Goal: Task Accomplishment & Management: Use online tool/utility

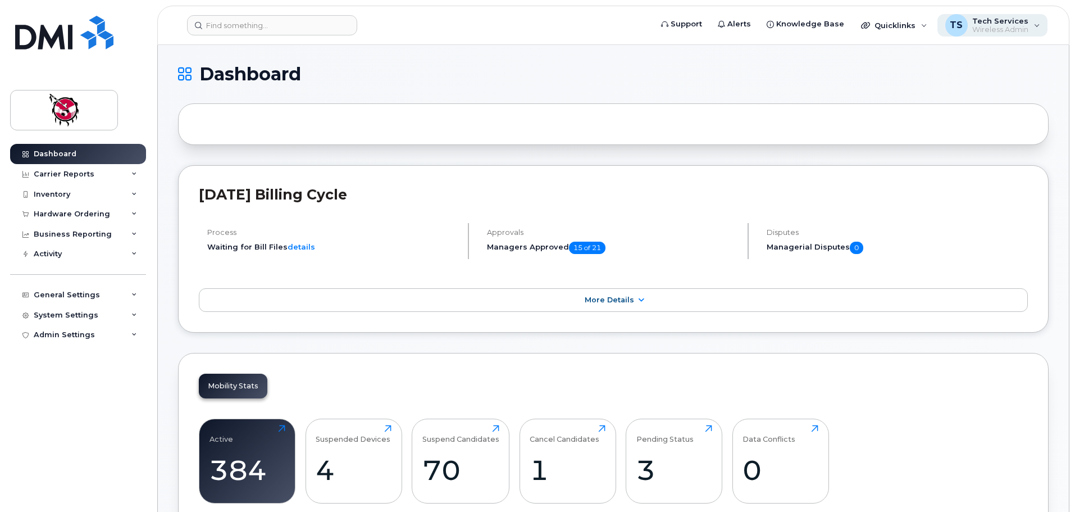
click at [1033, 26] on div "TS Tech Services Wireless Admin" at bounding box center [992, 25] width 111 height 22
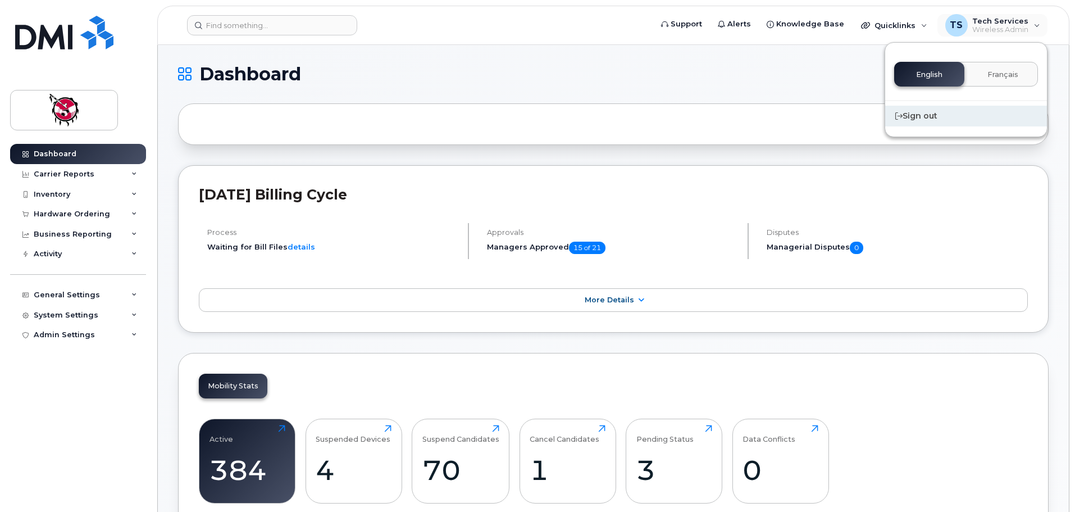
click at [924, 115] on div "Sign out" at bounding box center [966, 116] width 162 height 21
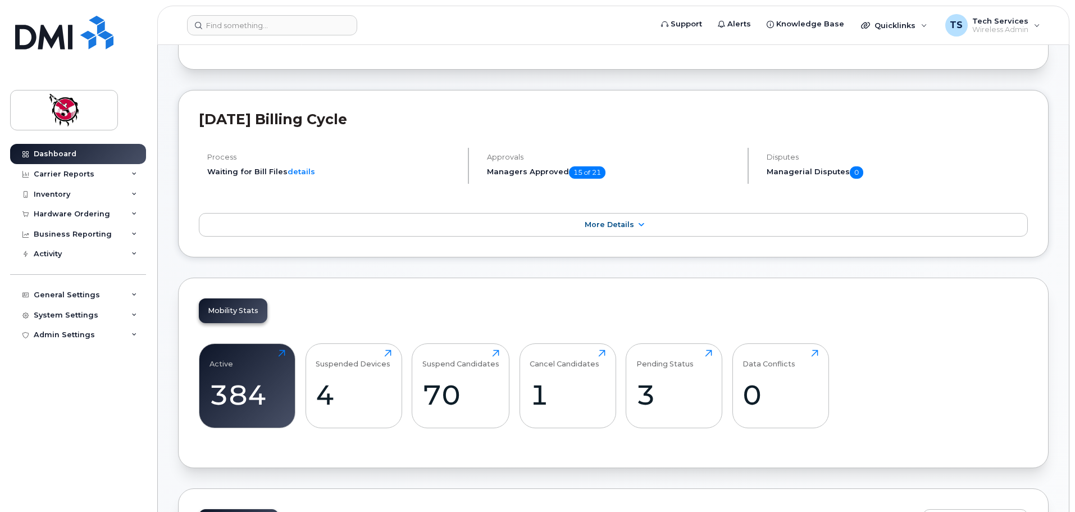
scroll to position [225, 0]
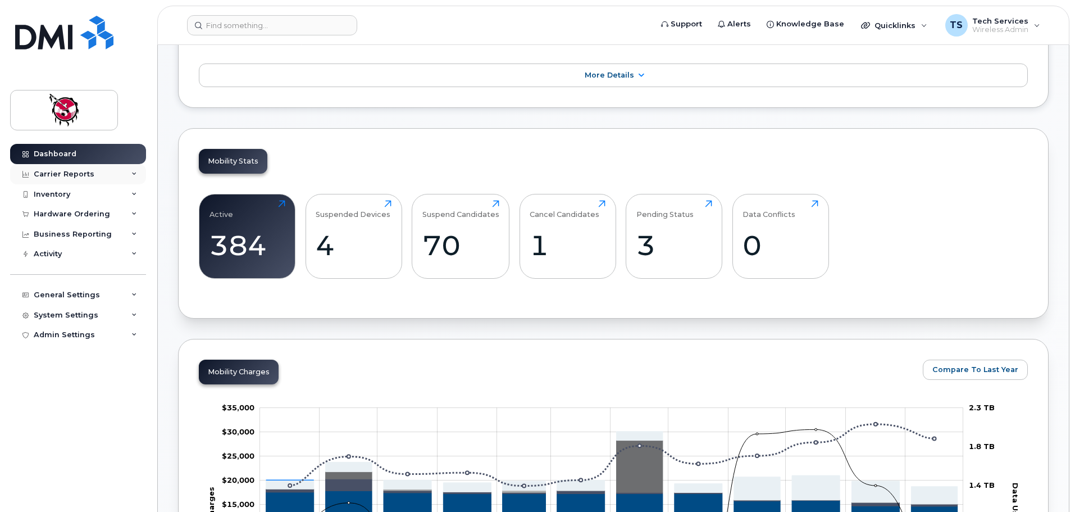
click at [65, 167] on div "Carrier Reports" at bounding box center [78, 174] width 136 height 20
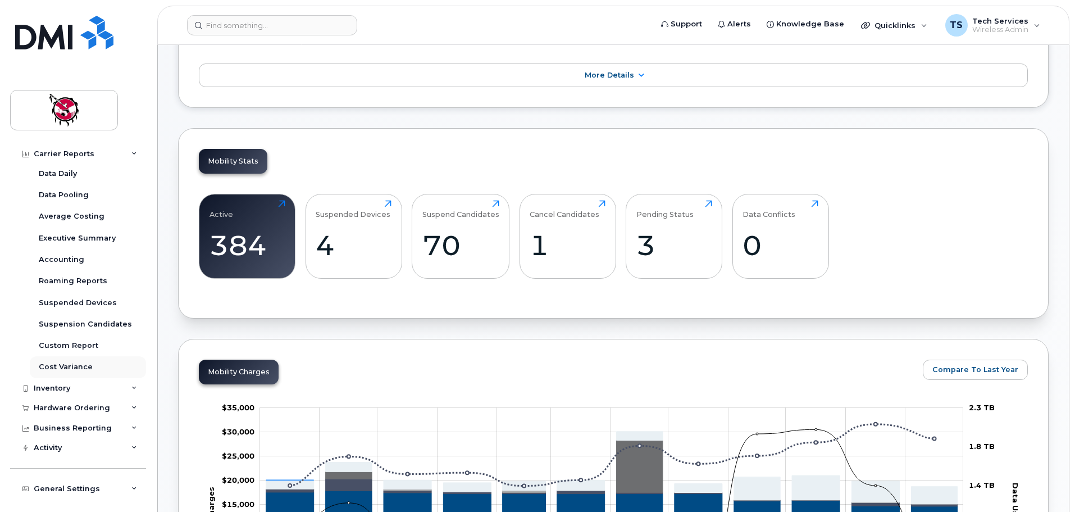
scroll to position [86, 0]
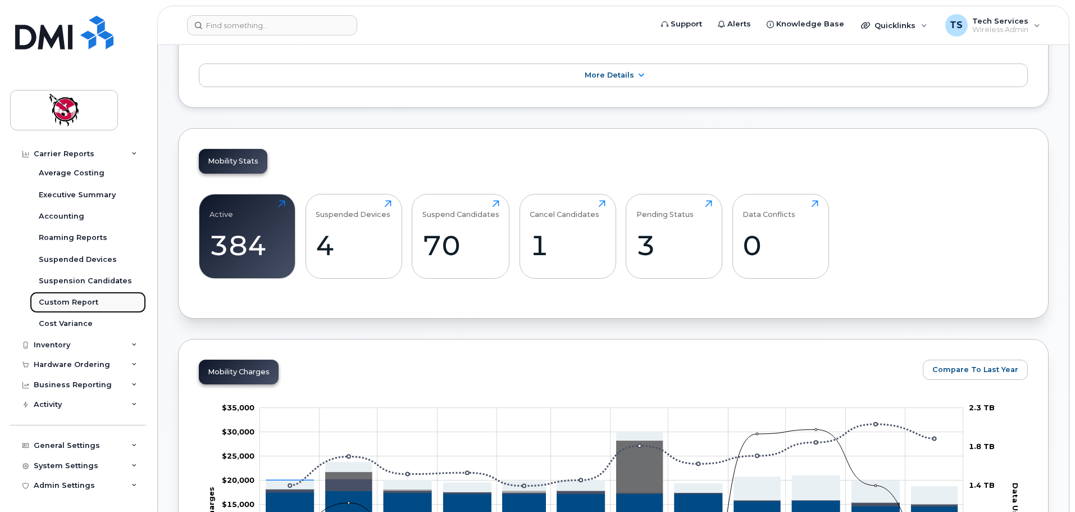
click at [87, 302] on div "Custom Report" at bounding box center [69, 302] width 60 height 10
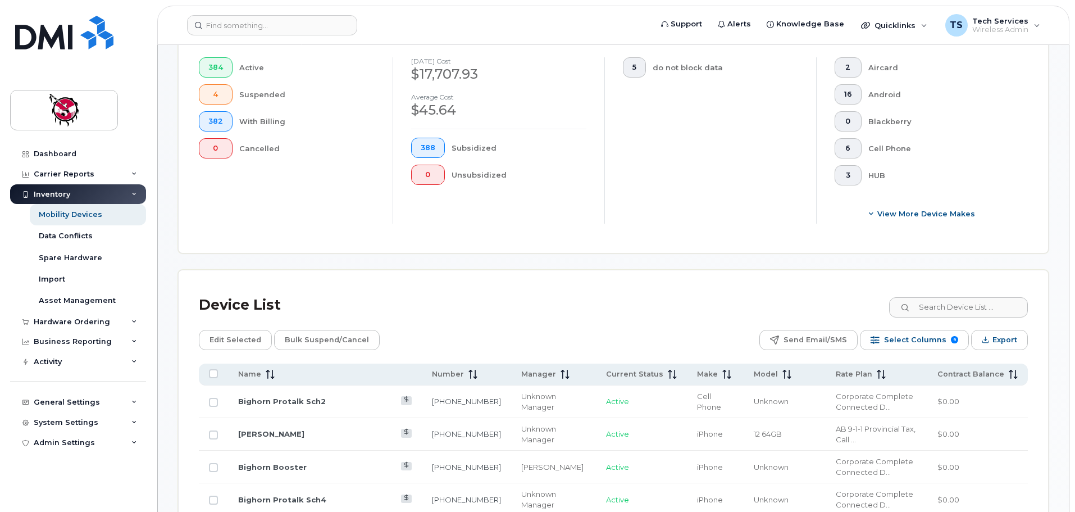
scroll to position [337, 0]
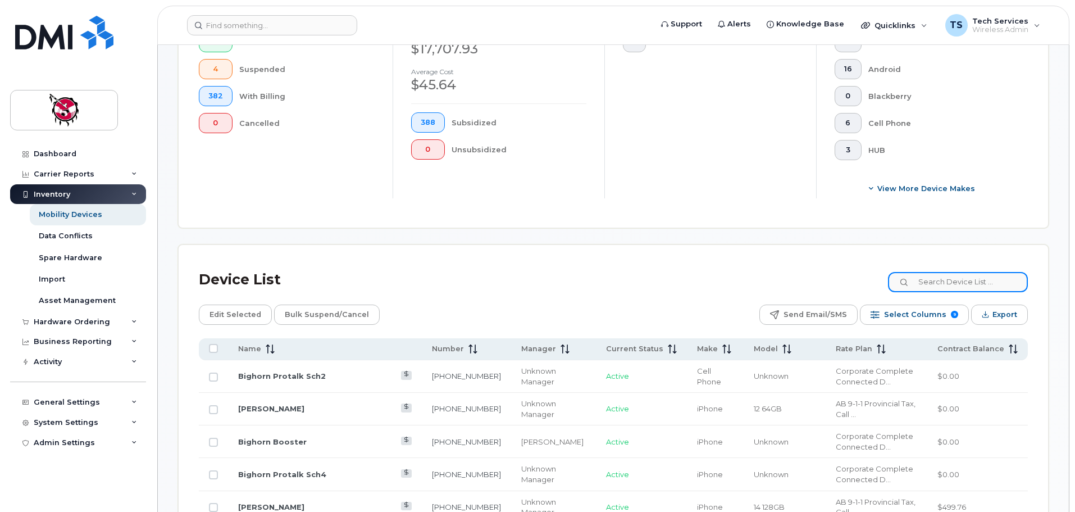
click at [975, 272] on input at bounding box center [958, 282] width 140 height 20
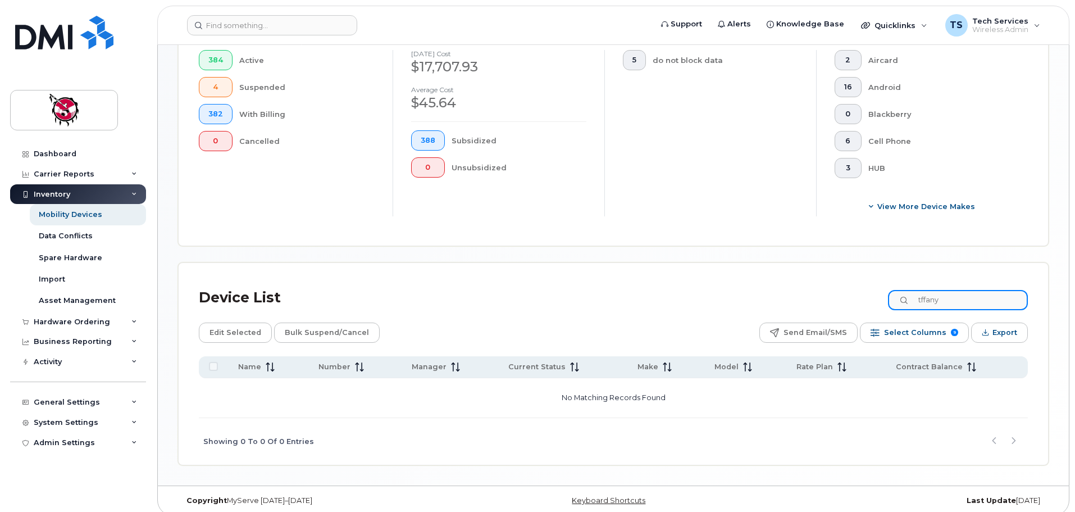
drag, startPoint x: 883, startPoint y: 290, endPoint x: 837, endPoint y: 288, distance: 46.1
click at [836, 290] on div "Device List tffany" at bounding box center [613, 297] width 829 height 29
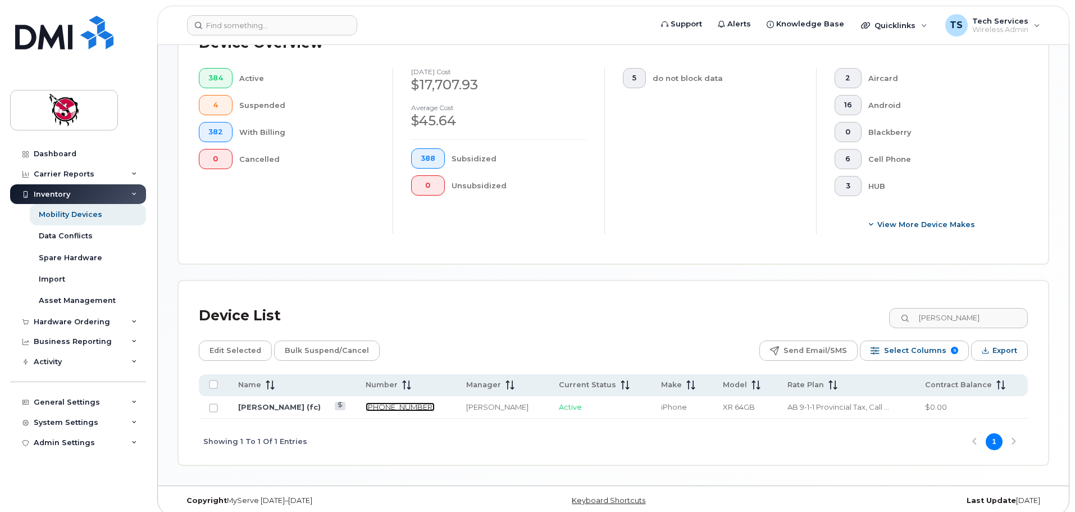
click at [394, 402] on link "587-226-2778" at bounding box center [400, 406] width 69 height 9
drag, startPoint x: 931, startPoint y: 313, endPoint x: 869, endPoint y: 312, distance: 61.8
click at [870, 312] on div "Device List tiffany" at bounding box center [613, 315] width 829 height 29
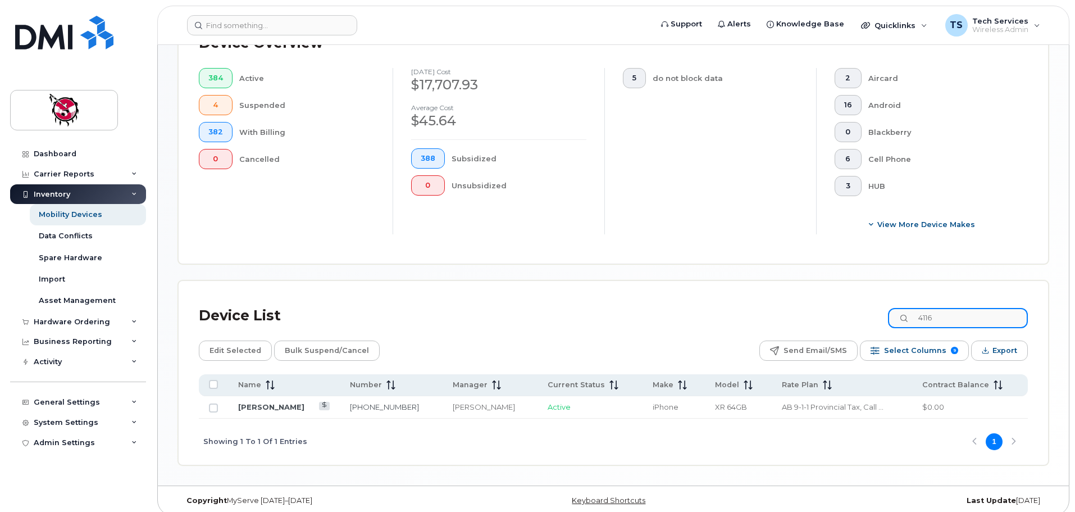
drag, startPoint x: 958, startPoint y: 311, endPoint x: 789, endPoint y: 297, distance: 169.6
click at [789, 301] on div "Device List 4116" at bounding box center [613, 315] width 829 height 29
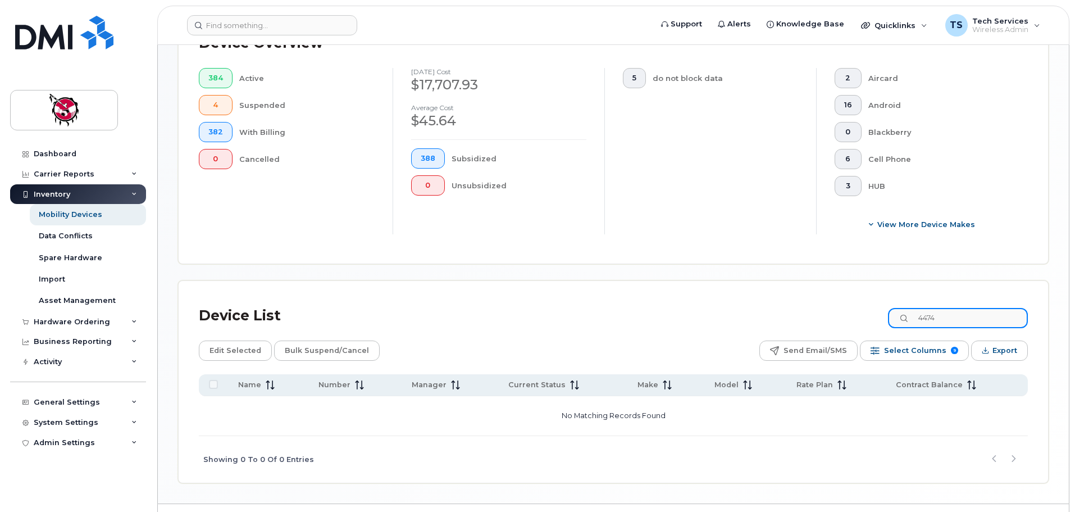
drag, startPoint x: 970, startPoint y: 306, endPoint x: 875, endPoint y: 303, distance: 95.0
click at [875, 303] on div "Device List 4474" at bounding box center [613, 315] width 829 height 29
type input "5"
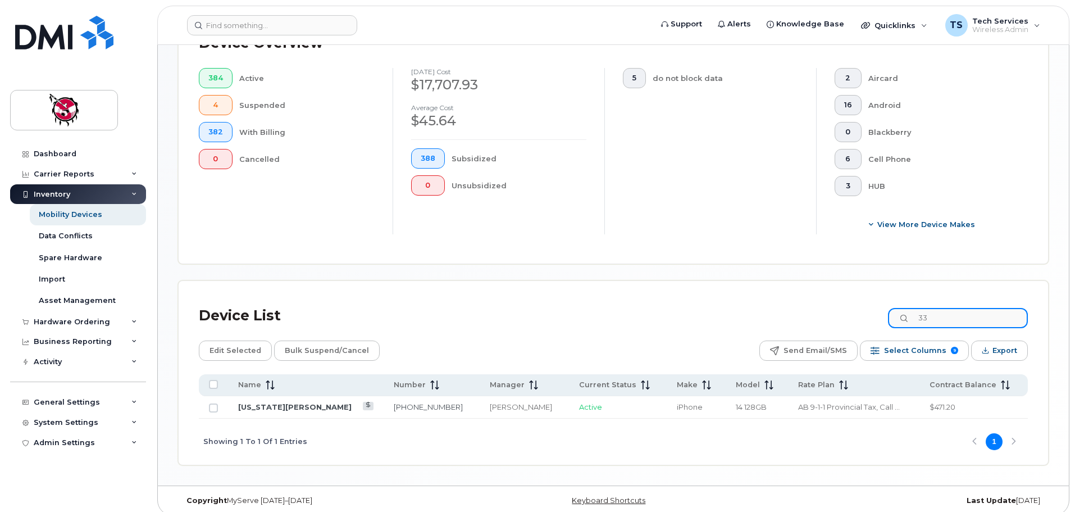
type input "3"
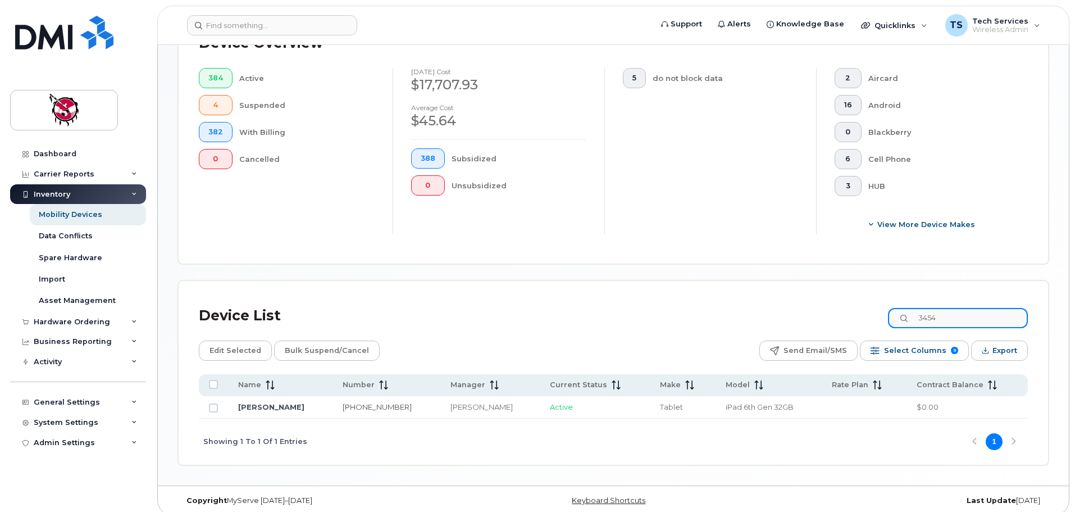
drag, startPoint x: 908, startPoint y: 306, endPoint x: 841, endPoint y: 316, distance: 67.0
click at [842, 316] on div "Device List 3454" at bounding box center [613, 315] width 829 height 29
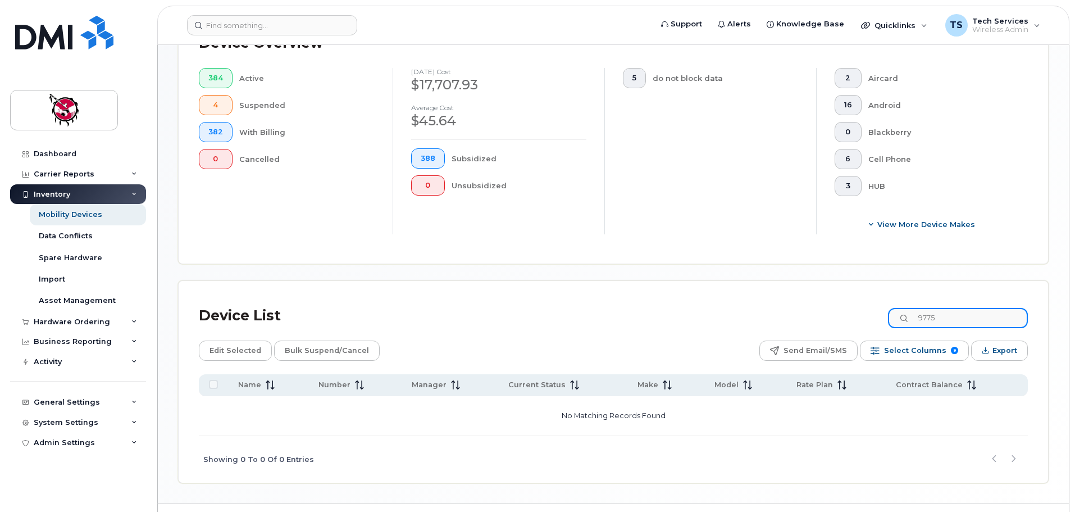
drag, startPoint x: 972, startPoint y: 303, endPoint x: 832, endPoint y: 292, distance: 140.9
click at [832, 303] on div "Device List 9775" at bounding box center [613, 315] width 829 height 29
type input "3"
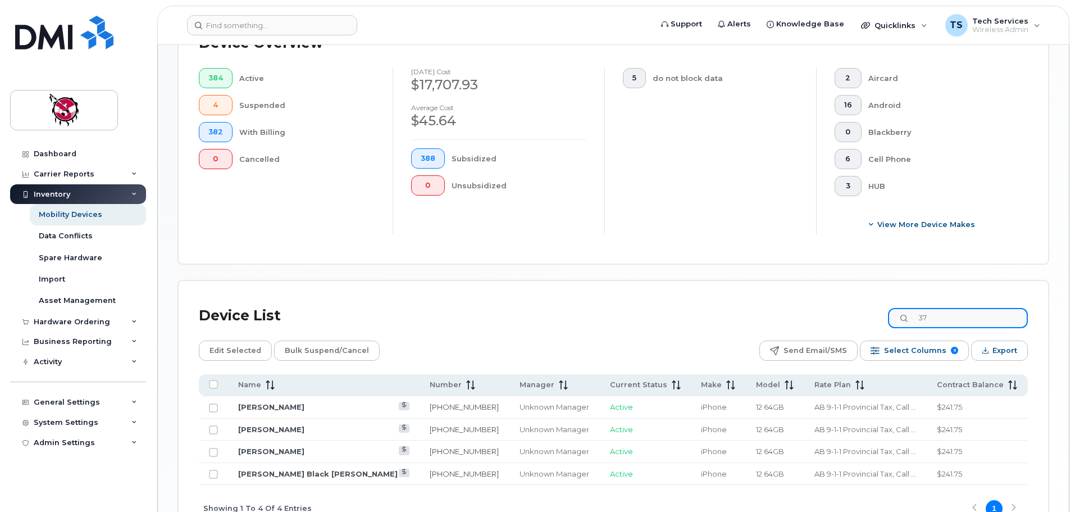
type input "3"
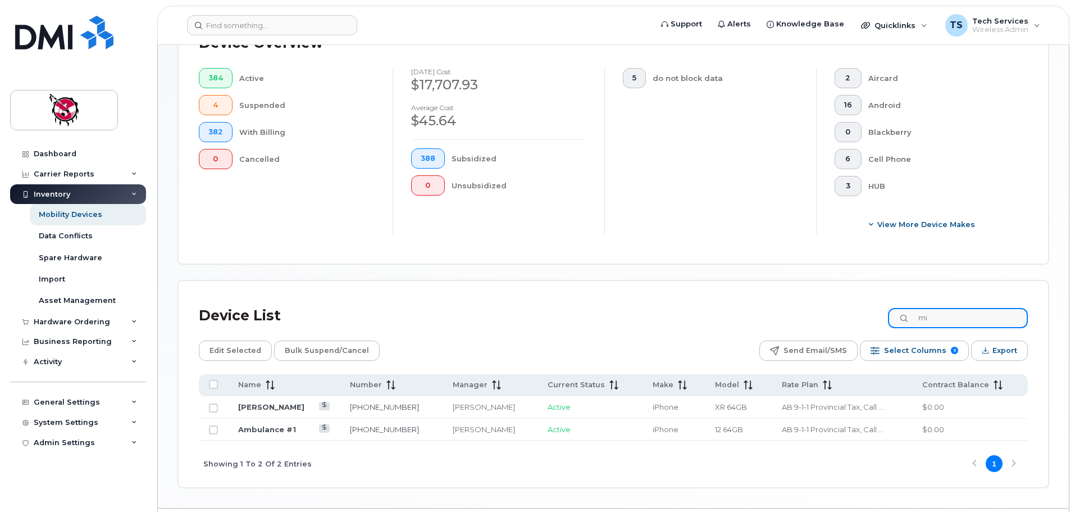
type input "m"
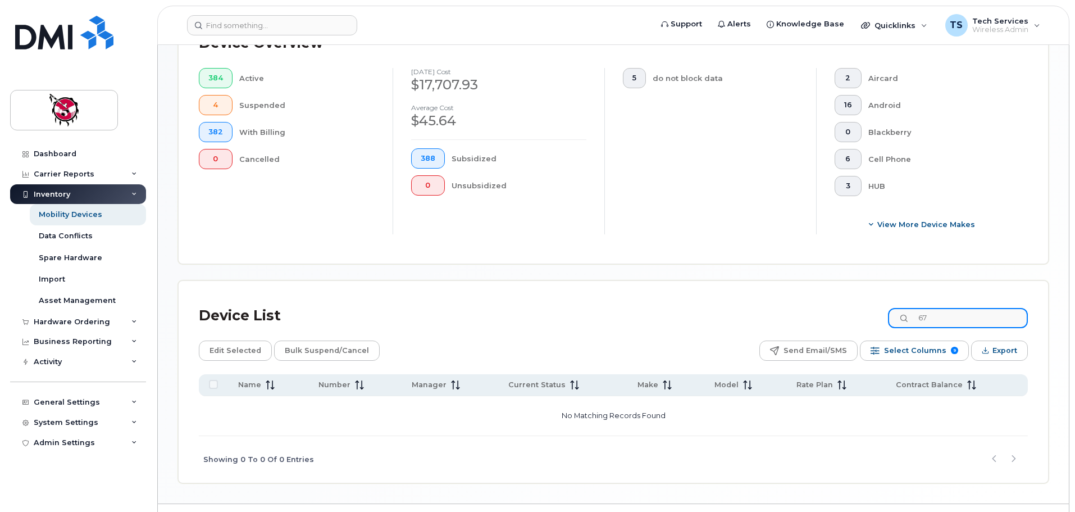
type input "6"
type input "7"
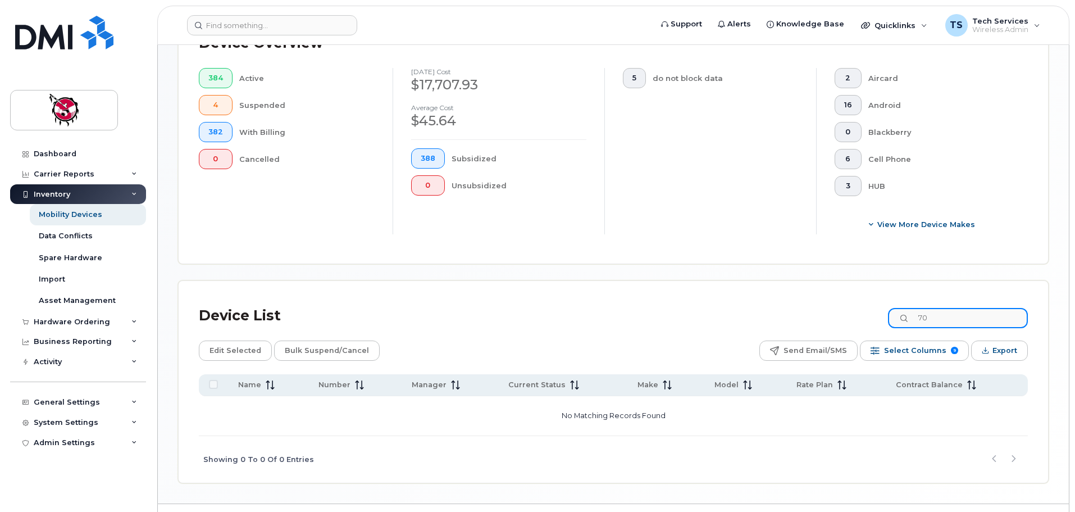
type input "7"
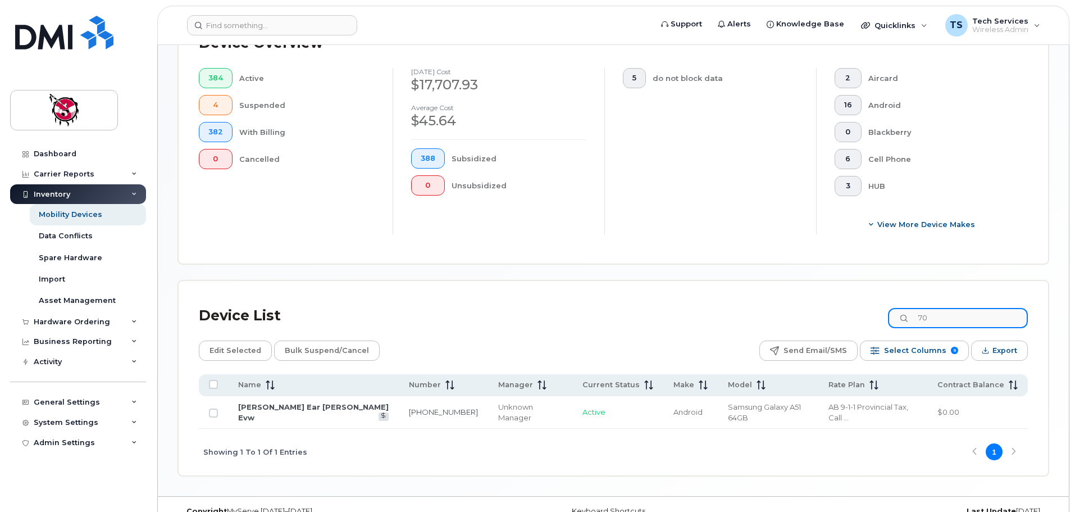
type input "7"
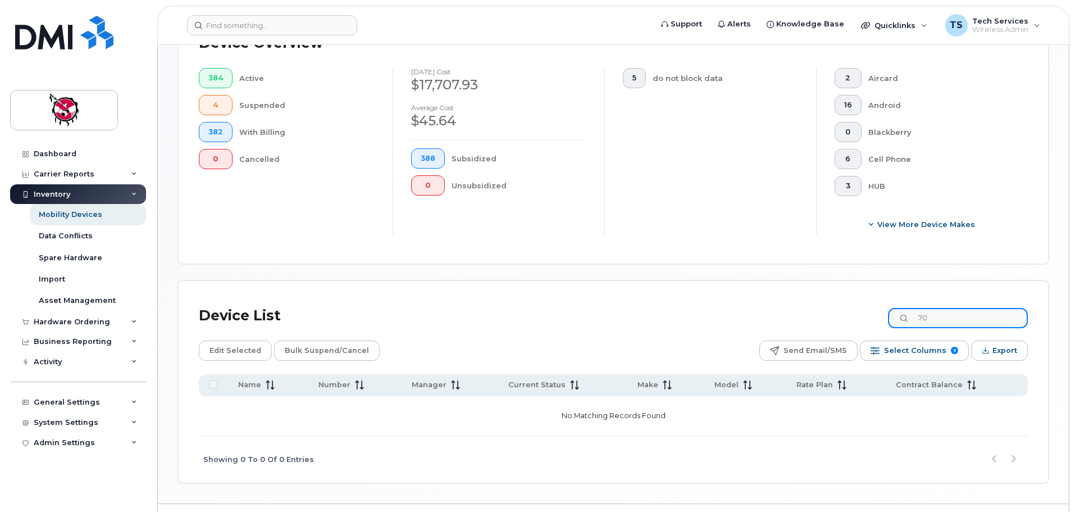
type input "7"
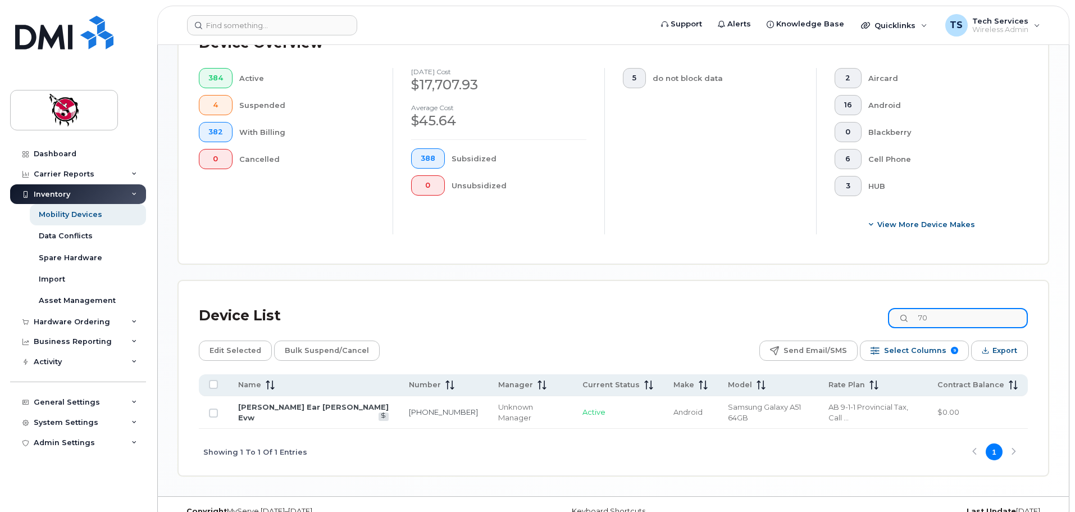
type input "7"
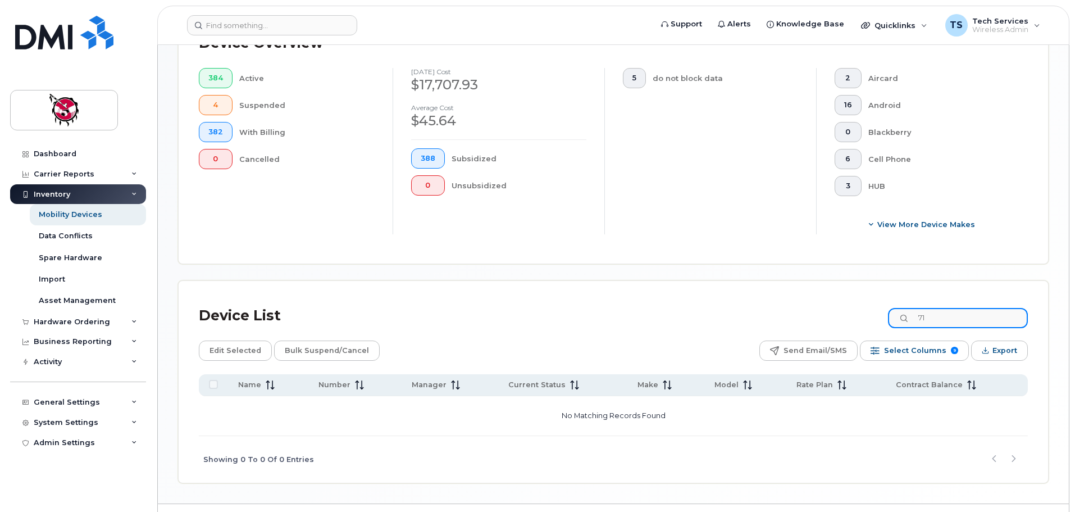
type input "7"
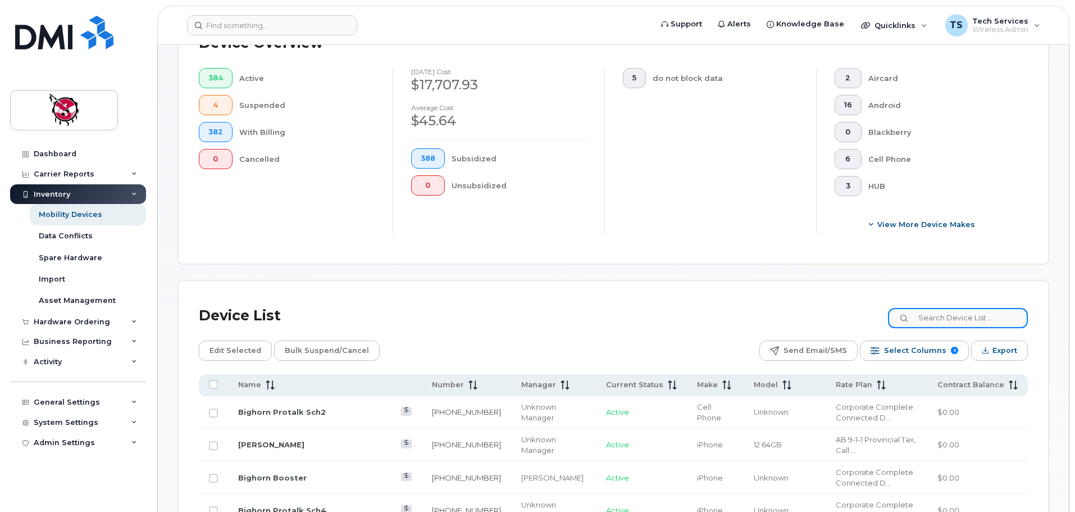
click at [960, 308] on input at bounding box center [958, 318] width 140 height 20
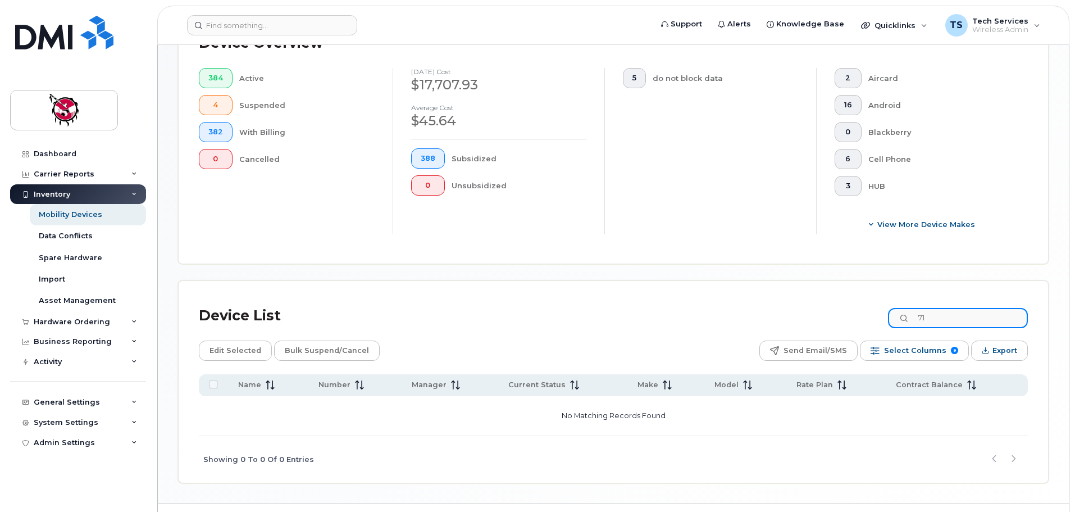
type input "7"
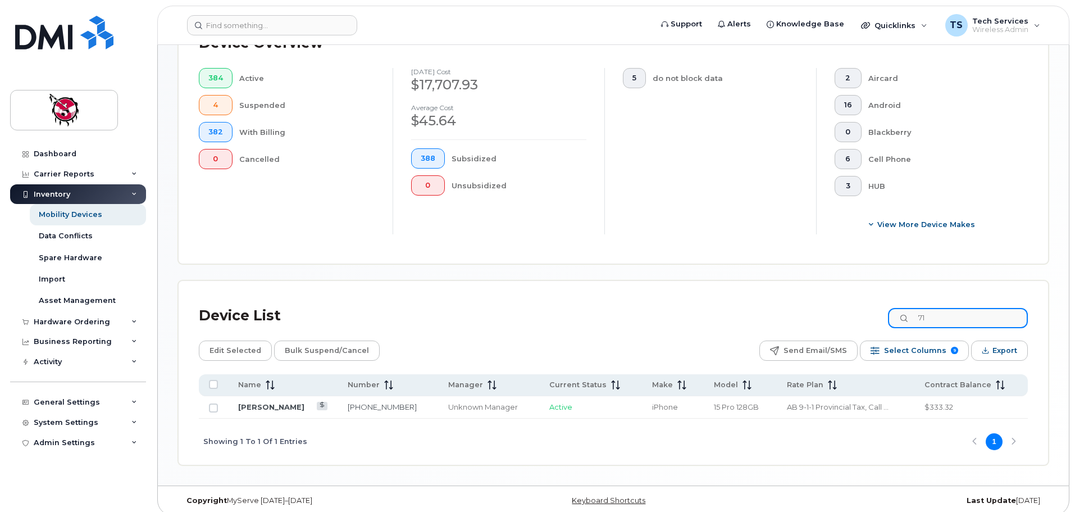
type input "7"
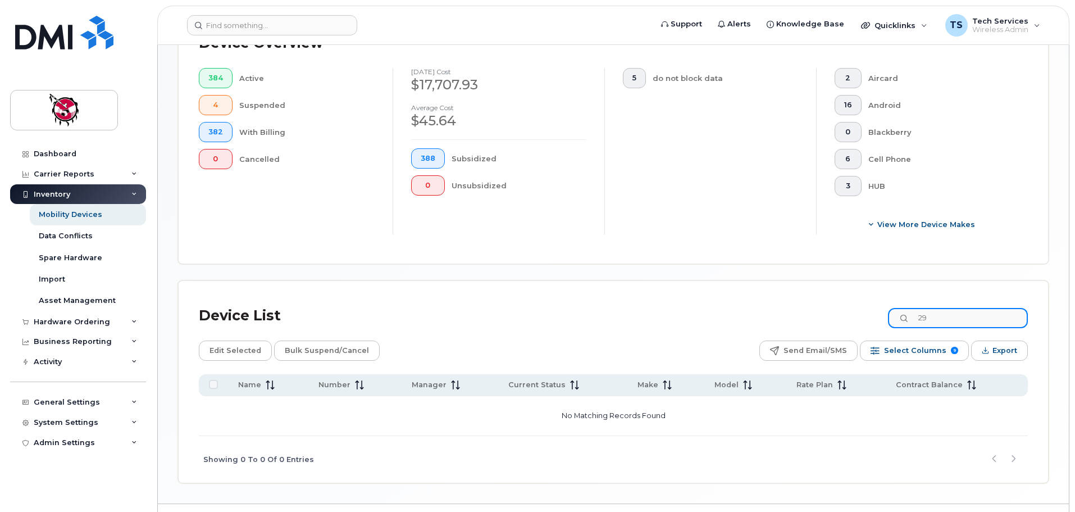
type input "2"
type input "3"
type input "4"
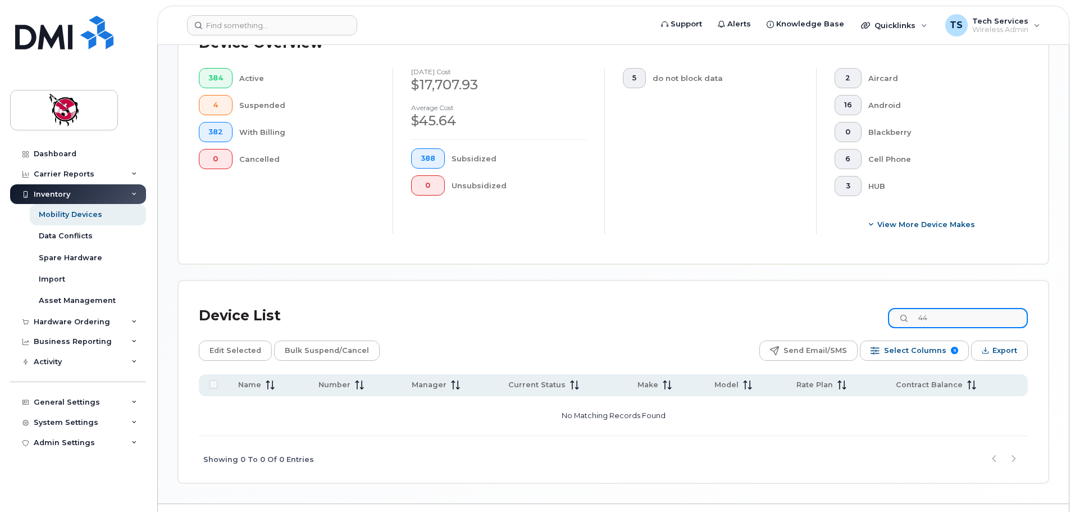
type input "4"
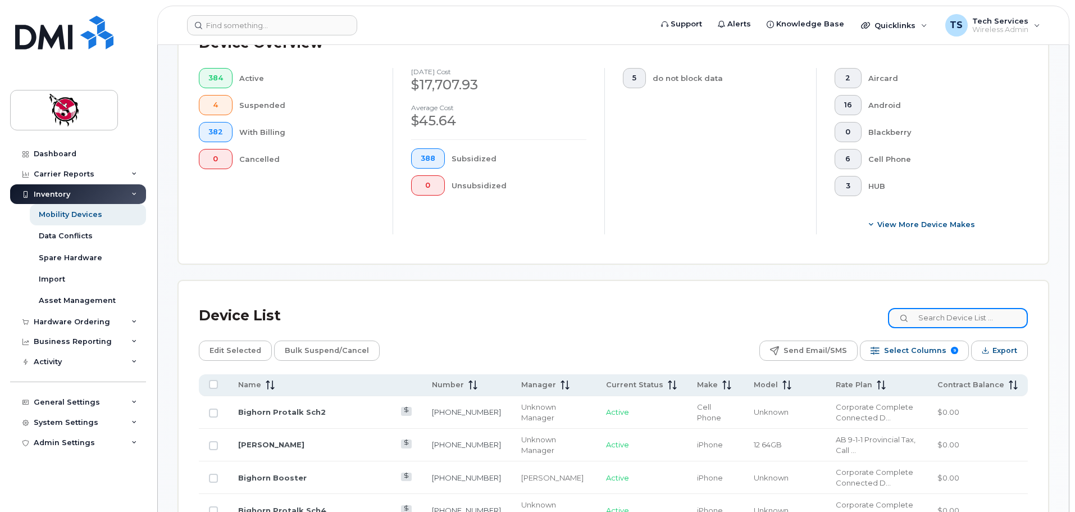
click at [958, 309] on input at bounding box center [958, 318] width 140 height 20
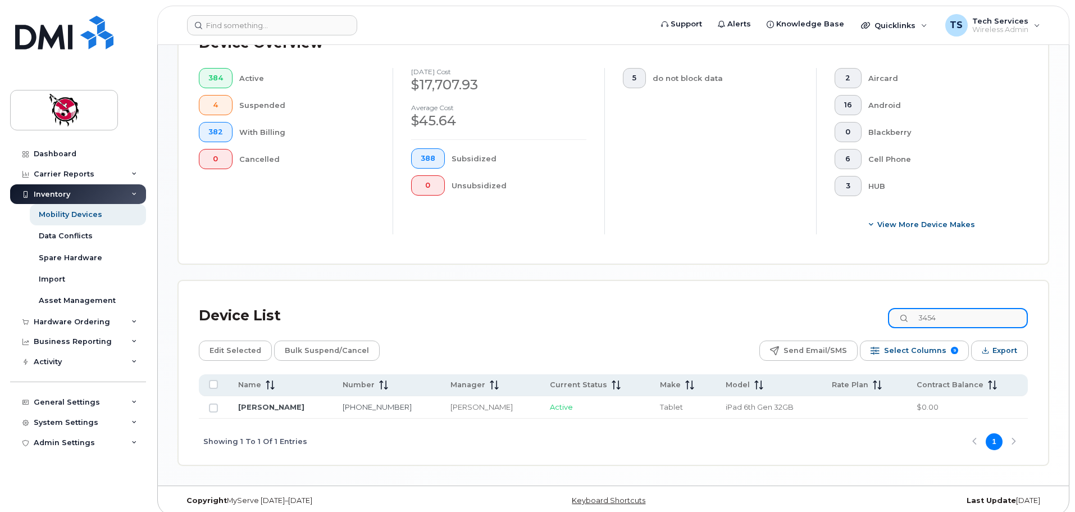
drag, startPoint x: 957, startPoint y: 309, endPoint x: 876, endPoint y: 309, distance: 80.3
click at [877, 309] on div "Device List 3454" at bounding box center [613, 315] width 829 height 29
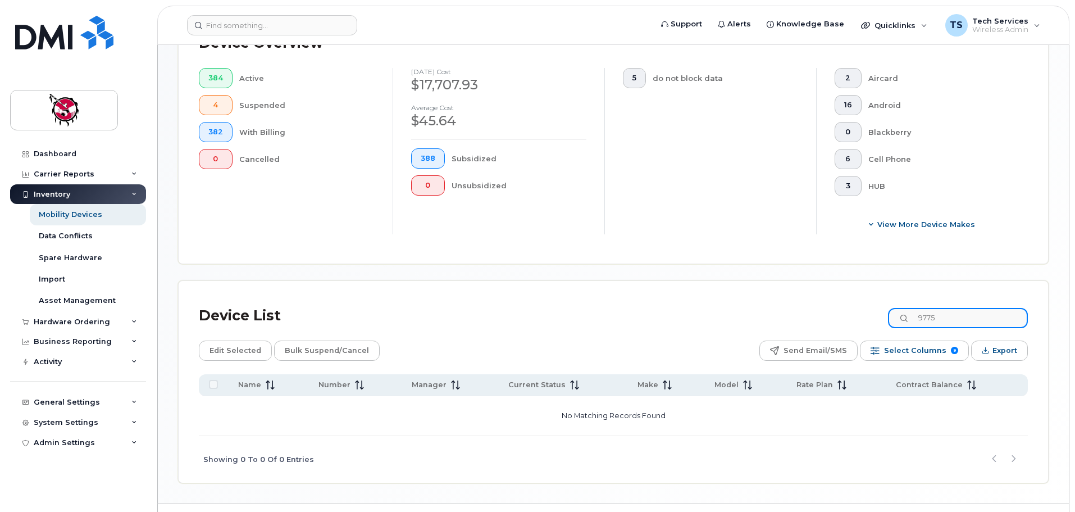
drag, startPoint x: 960, startPoint y: 311, endPoint x: 880, endPoint y: 309, distance: 80.3
click at [880, 309] on div "Device List 9775" at bounding box center [613, 315] width 829 height 29
type input "j"
type input "m"
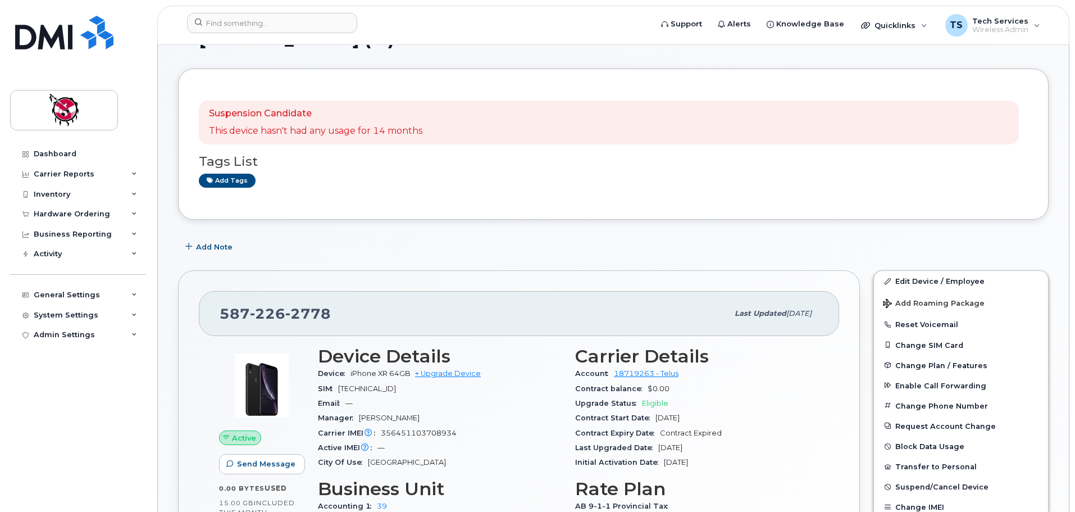
scroll to position [56, 0]
